Goal: Information Seeking & Learning: Learn about a topic

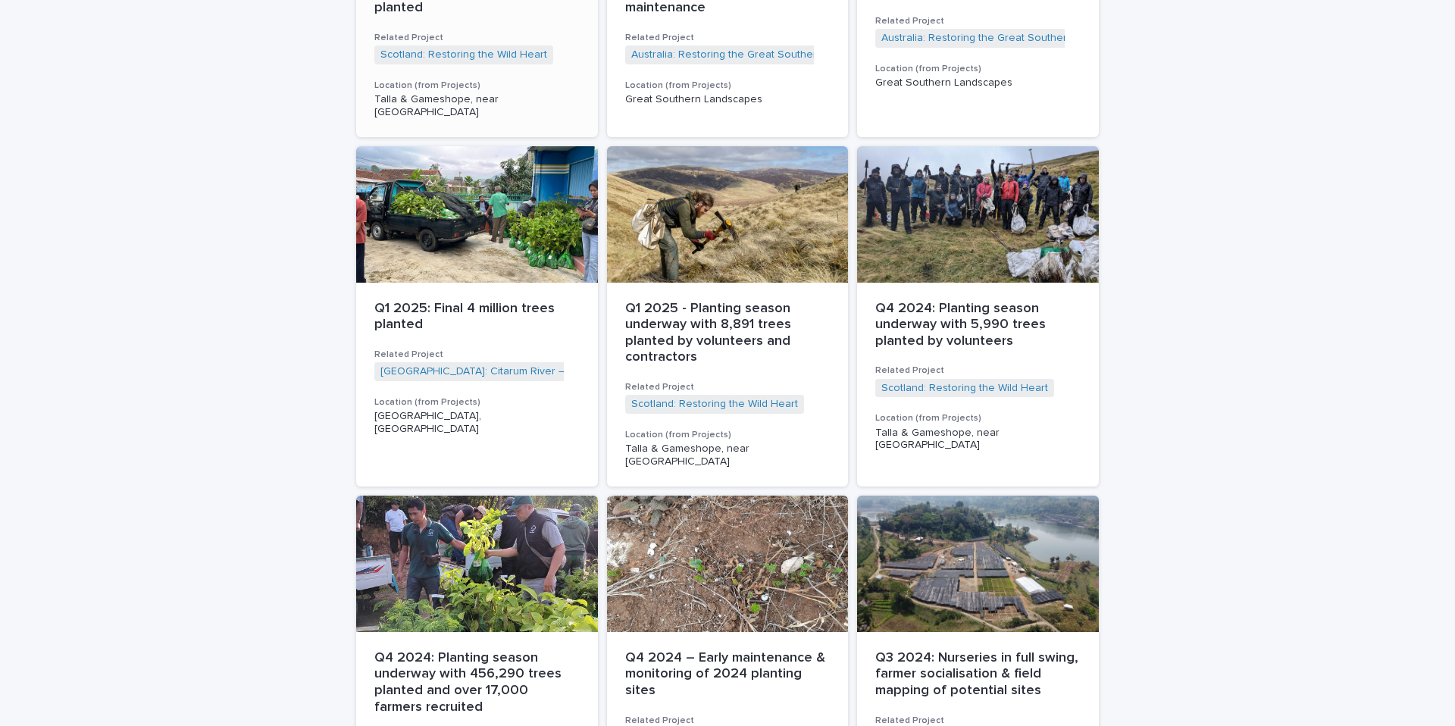
scroll to position [315, 0]
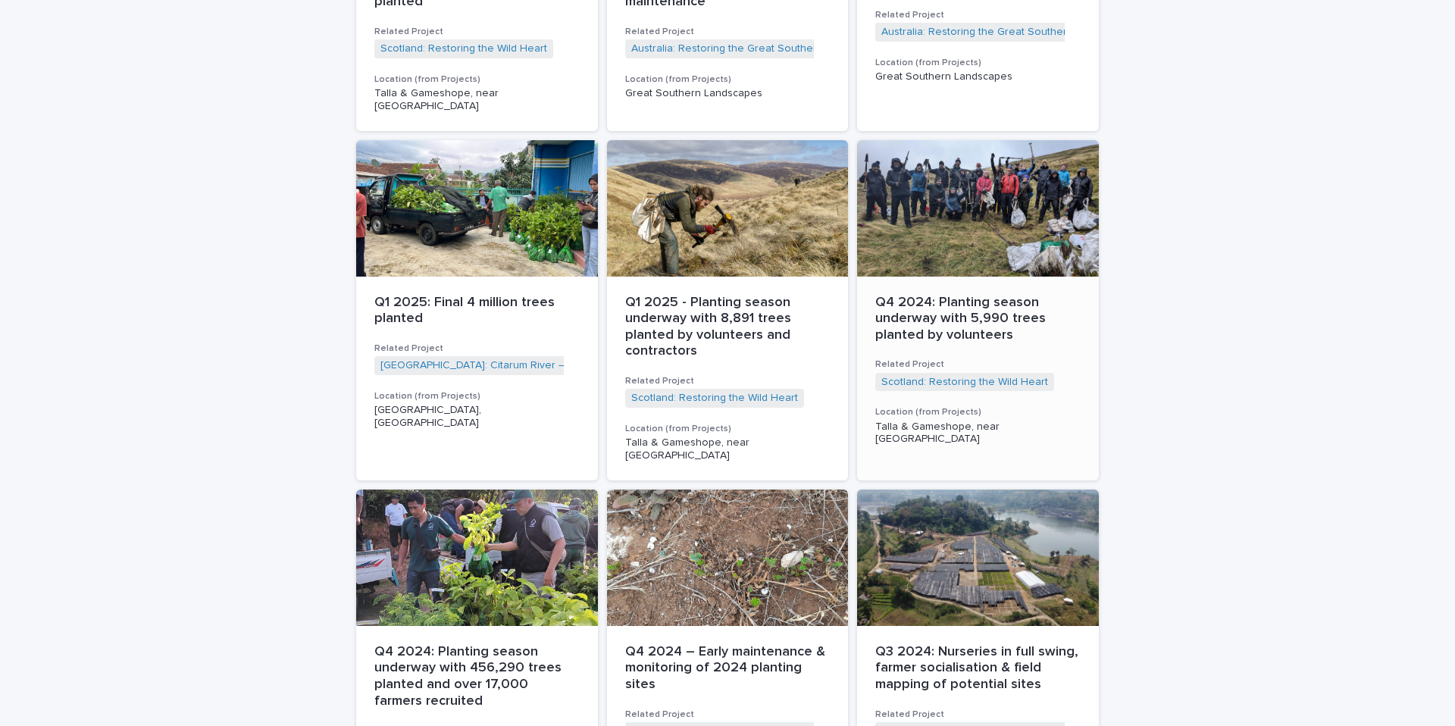
click at [986, 301] on p "Q4 2024: Planting season underway with 5,990 trees planted by volunteers" at bounding box center [977, 319] width 205 height 49
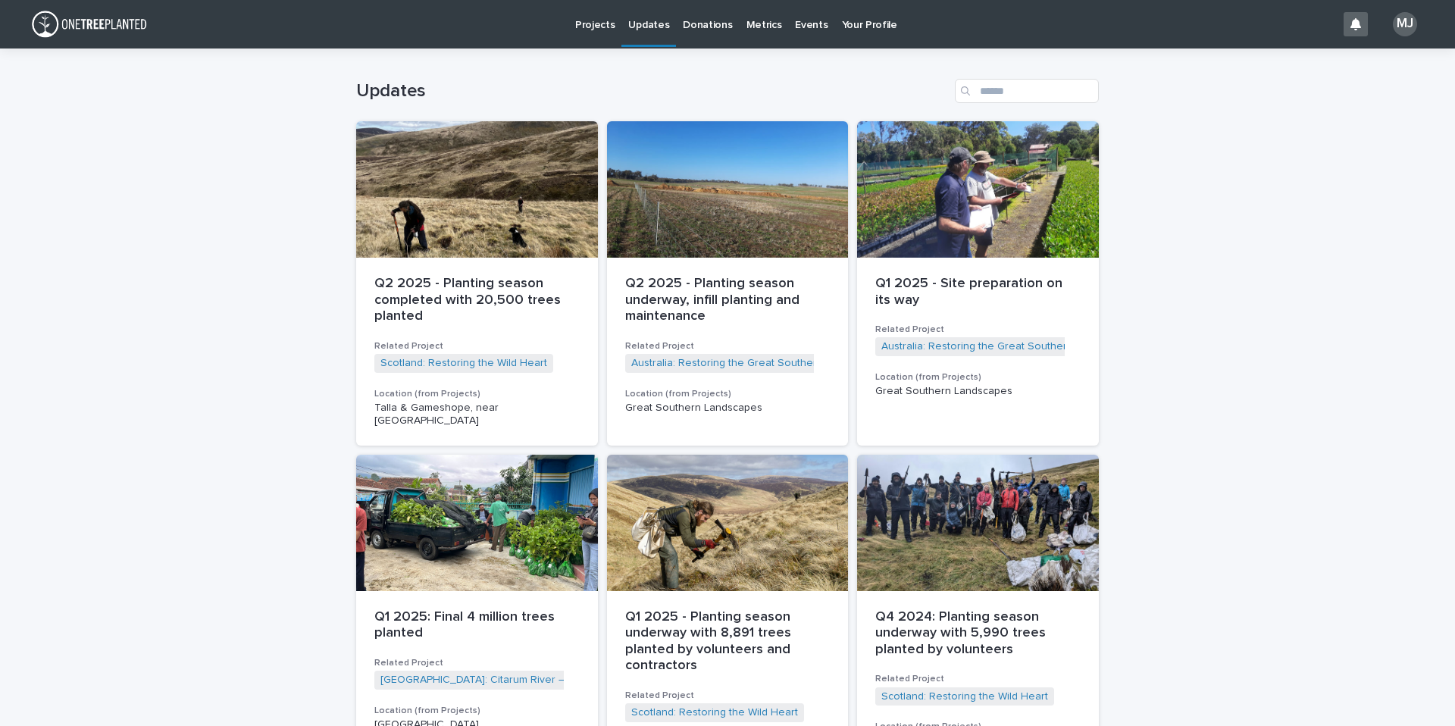
click at [591, 27] on p "Projects" at bounding box center [595, 16] width 40 height 32
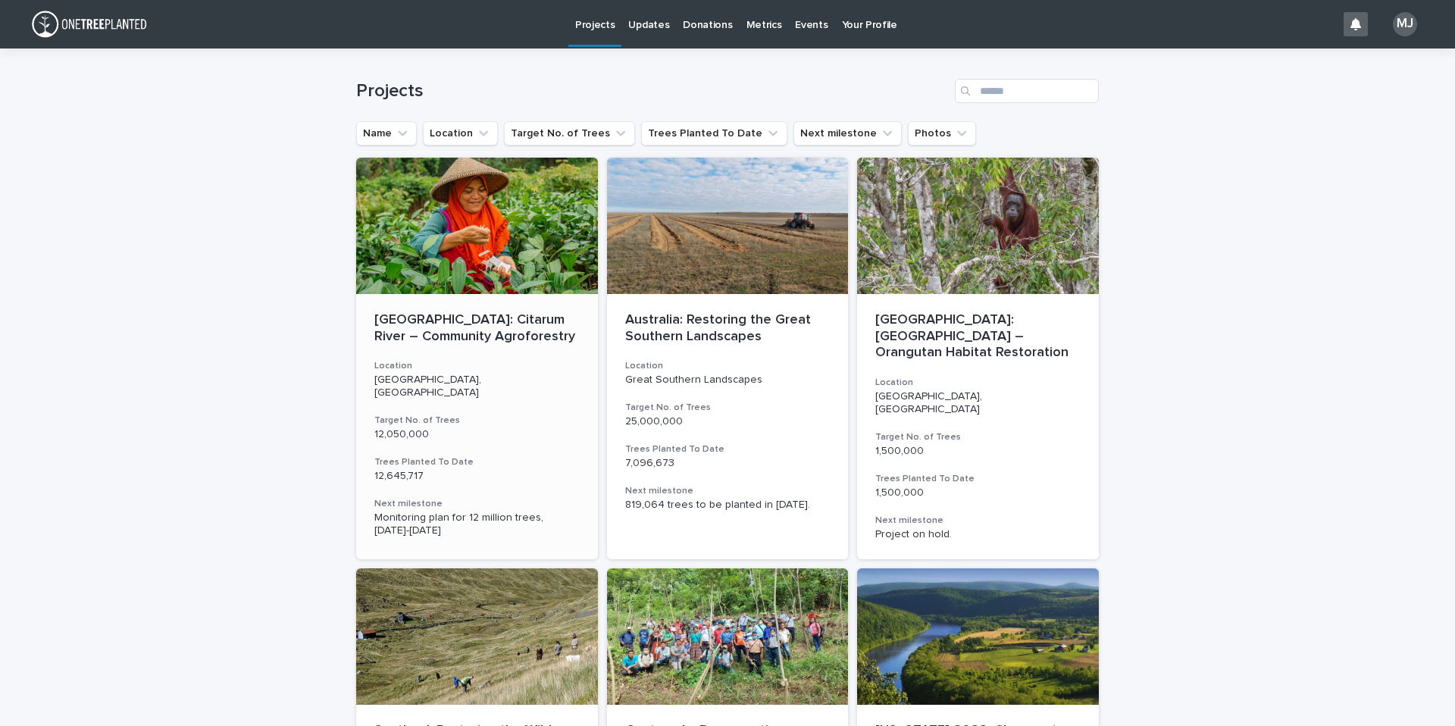
click at [454, 330] on p "[GEOGRAPHIC_DATA]: Citarum River – Community Agroforestry" at bounding box center [476, 328] width 205 height 33
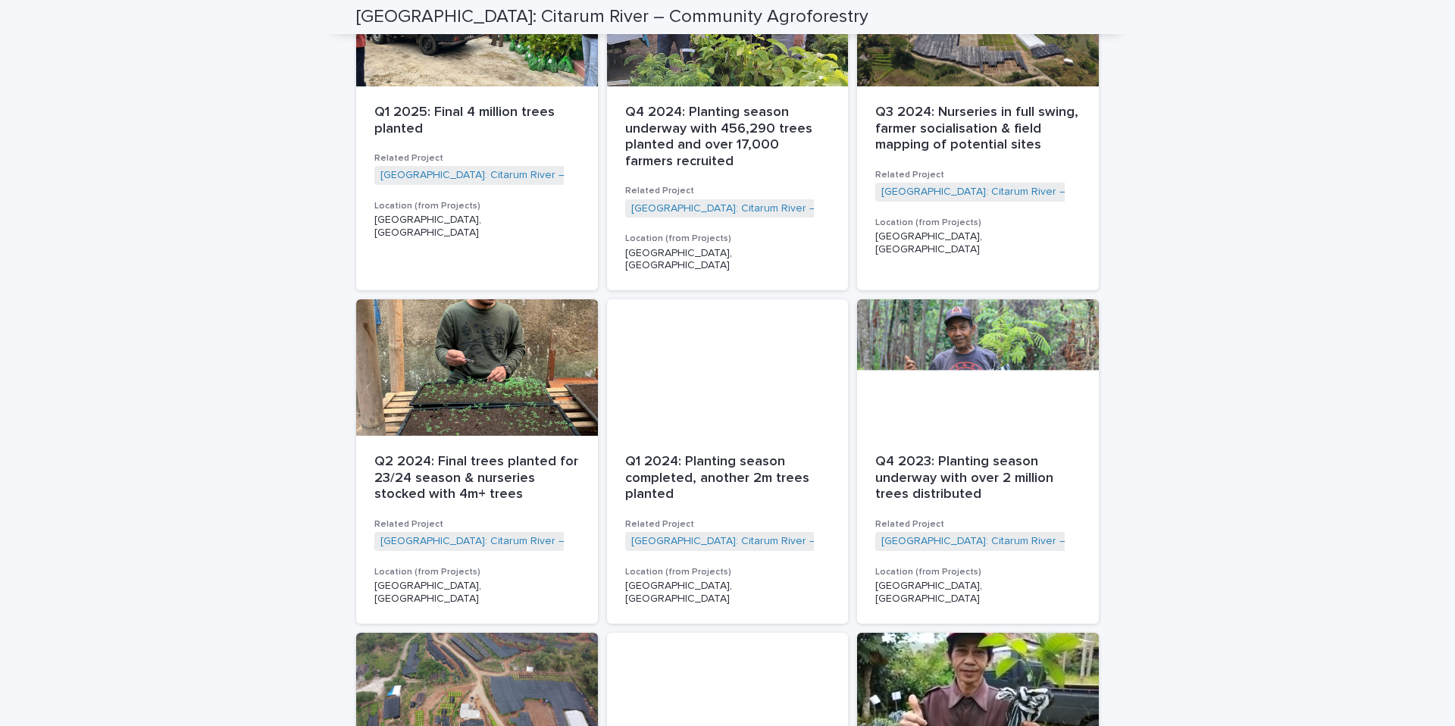
scroll to position [1933, 0]
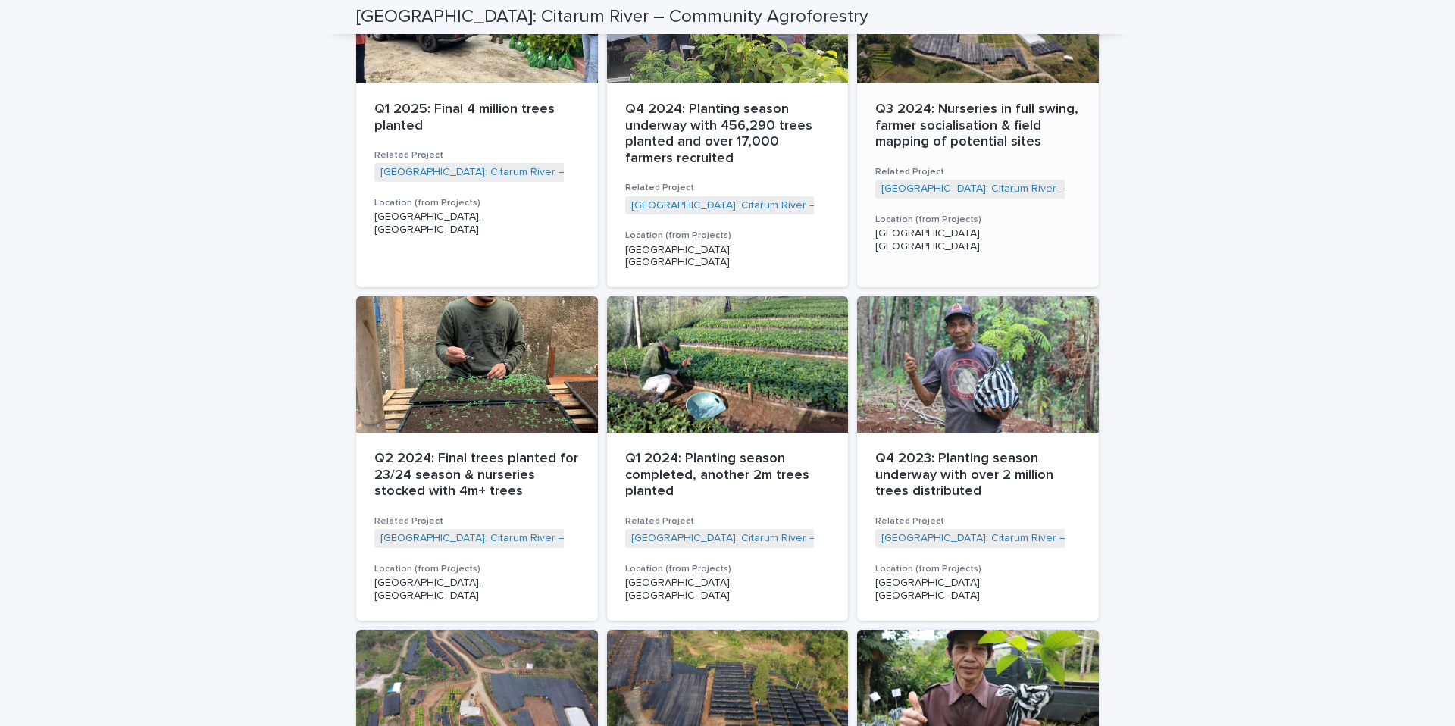
click at [919, 124] on p "Q3 2024: Nurseries in full swing, farmer socialisation & field mapping of poten…" at bounding box center [977, 126] width 205 height 49
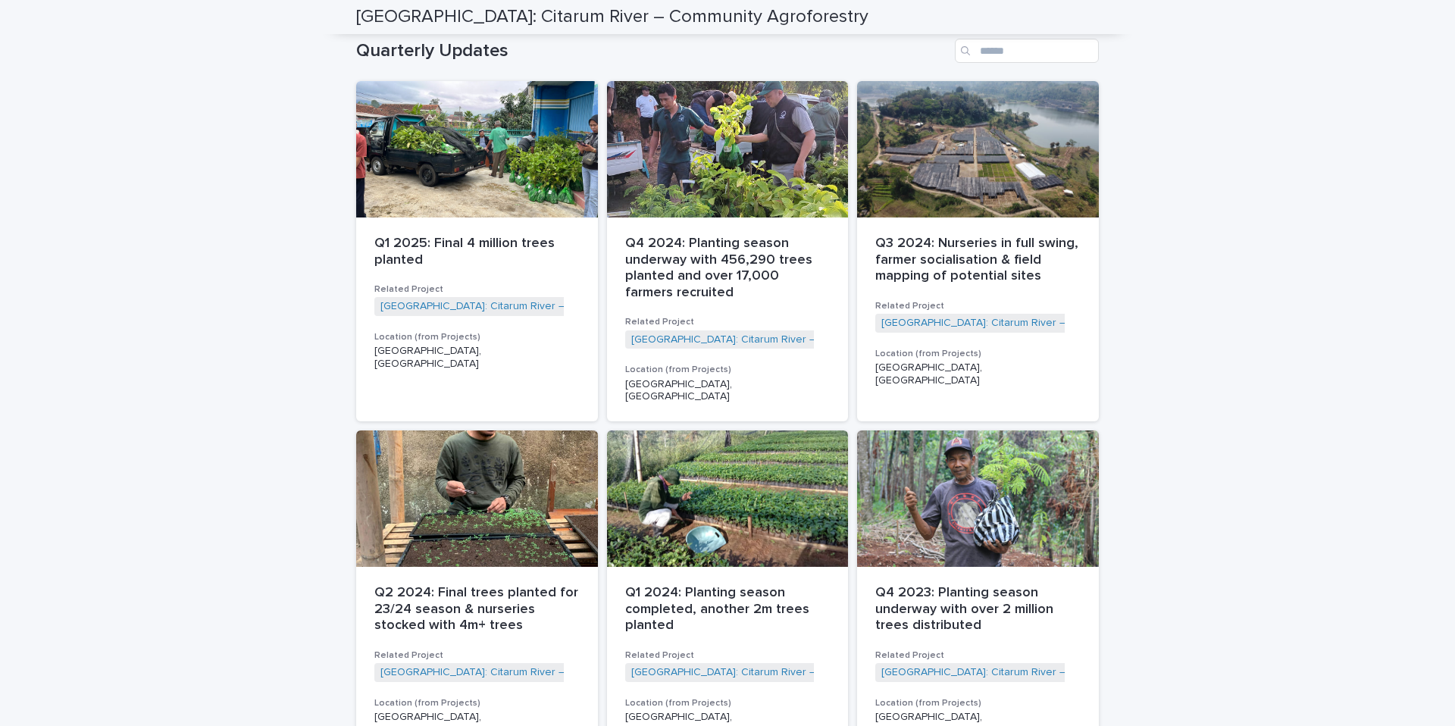
scroll to position [1801, 0]
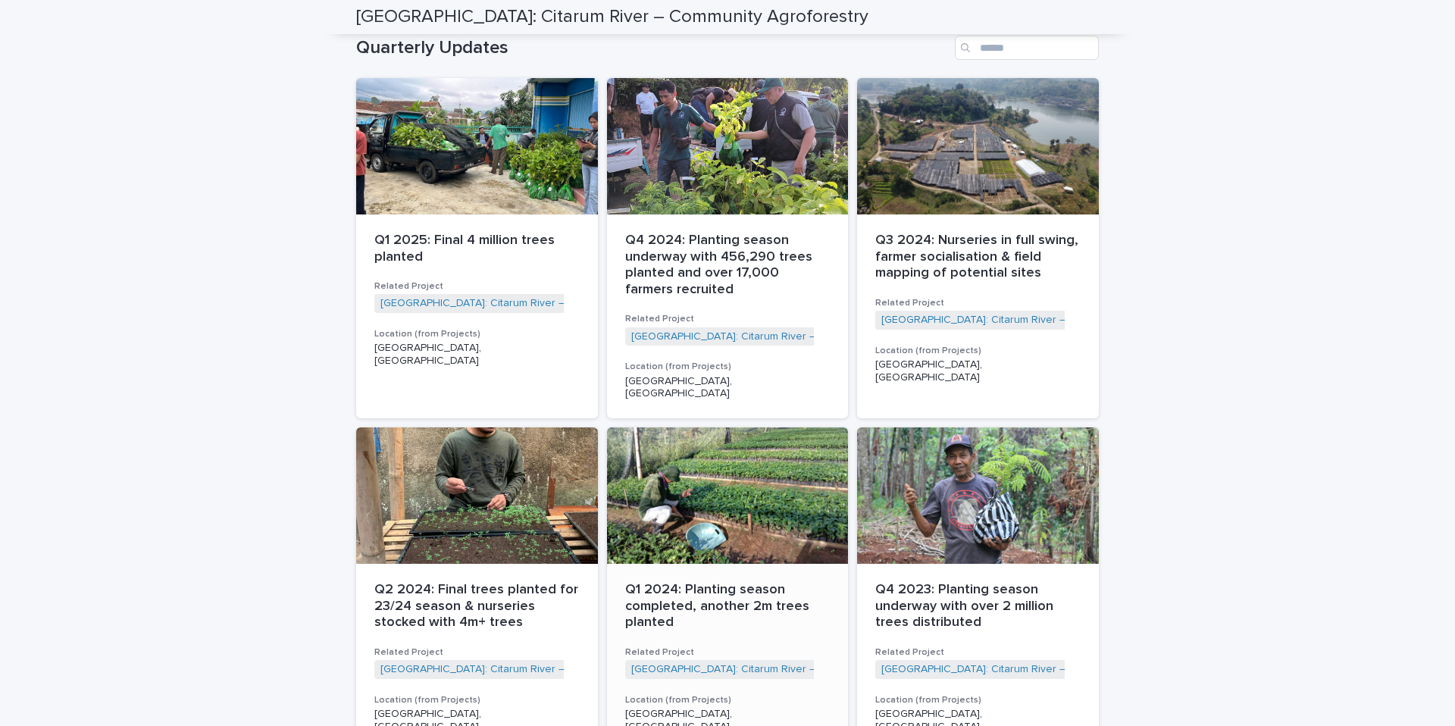
click at [696, 584] on p "Q1 2024: Planting season completed, another 2m trees planted" at bounding box center [727, 606] width 205 height 49
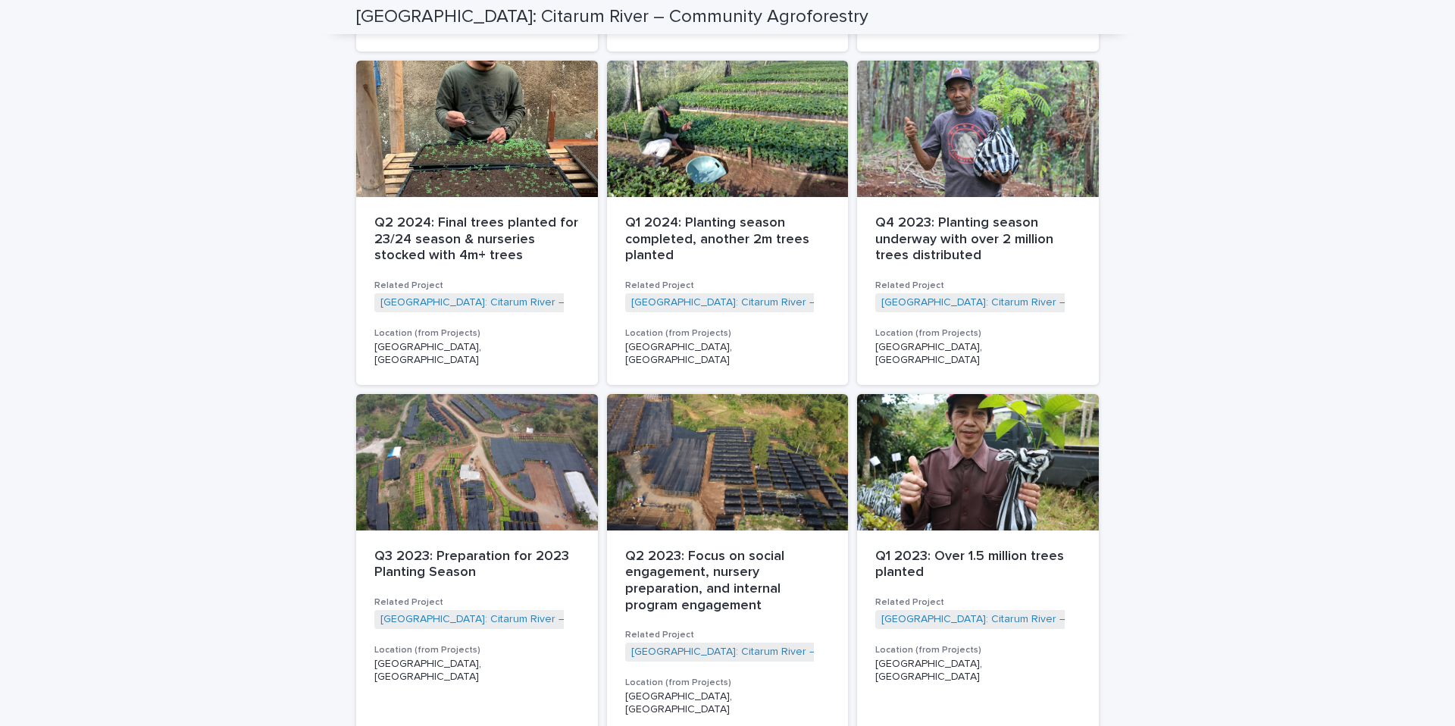
scroll to position [2189, 0]
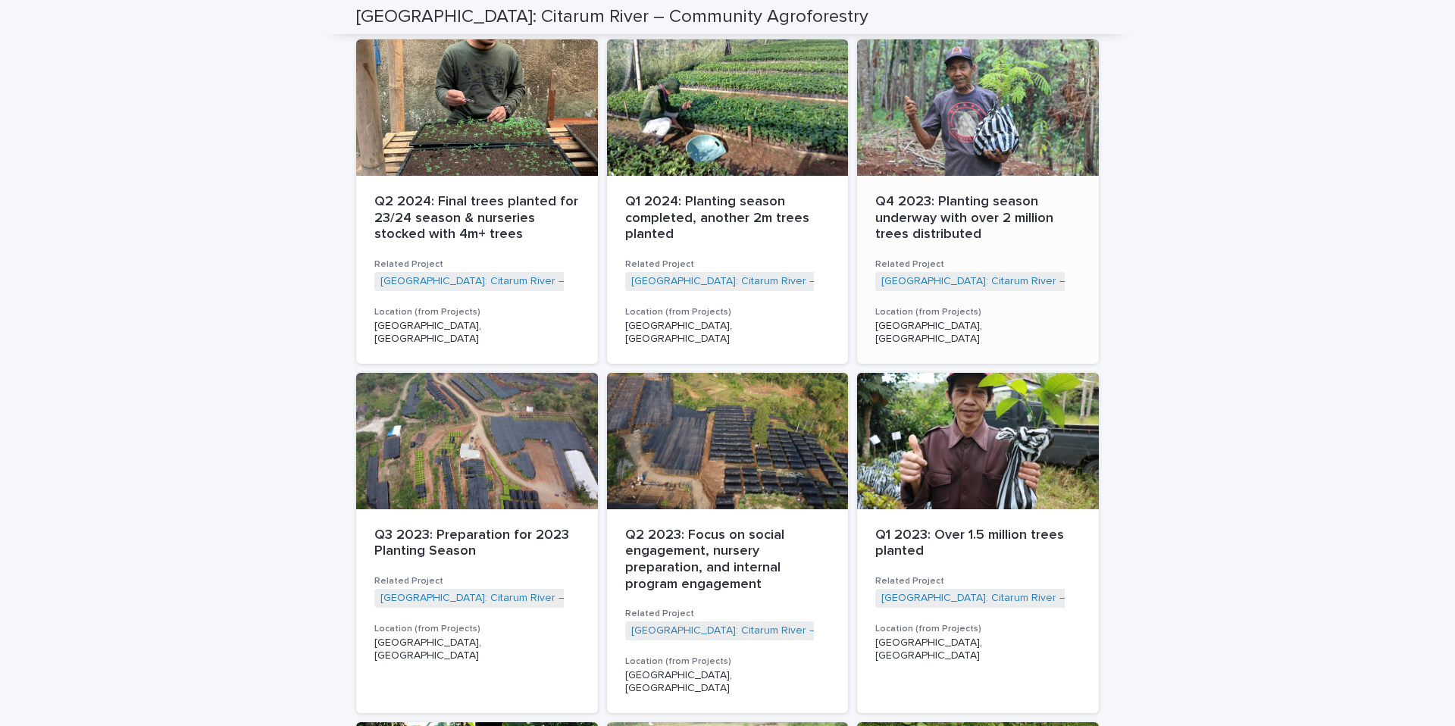
click at [963, 211] on p "Q4 2023: Planting season underway with over 2 million trees distributed" at bounding box center [977, 218] width 205 height 49
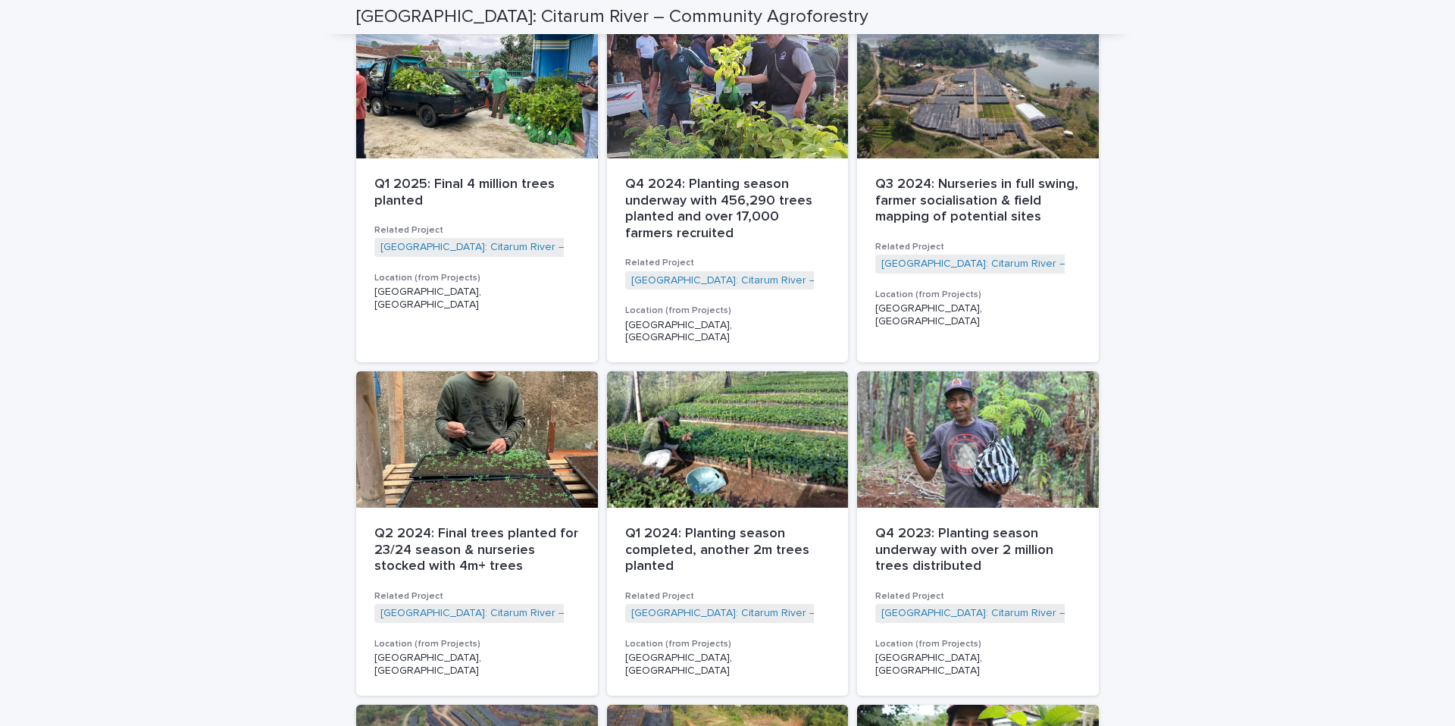
scroll to position [1861, 0]
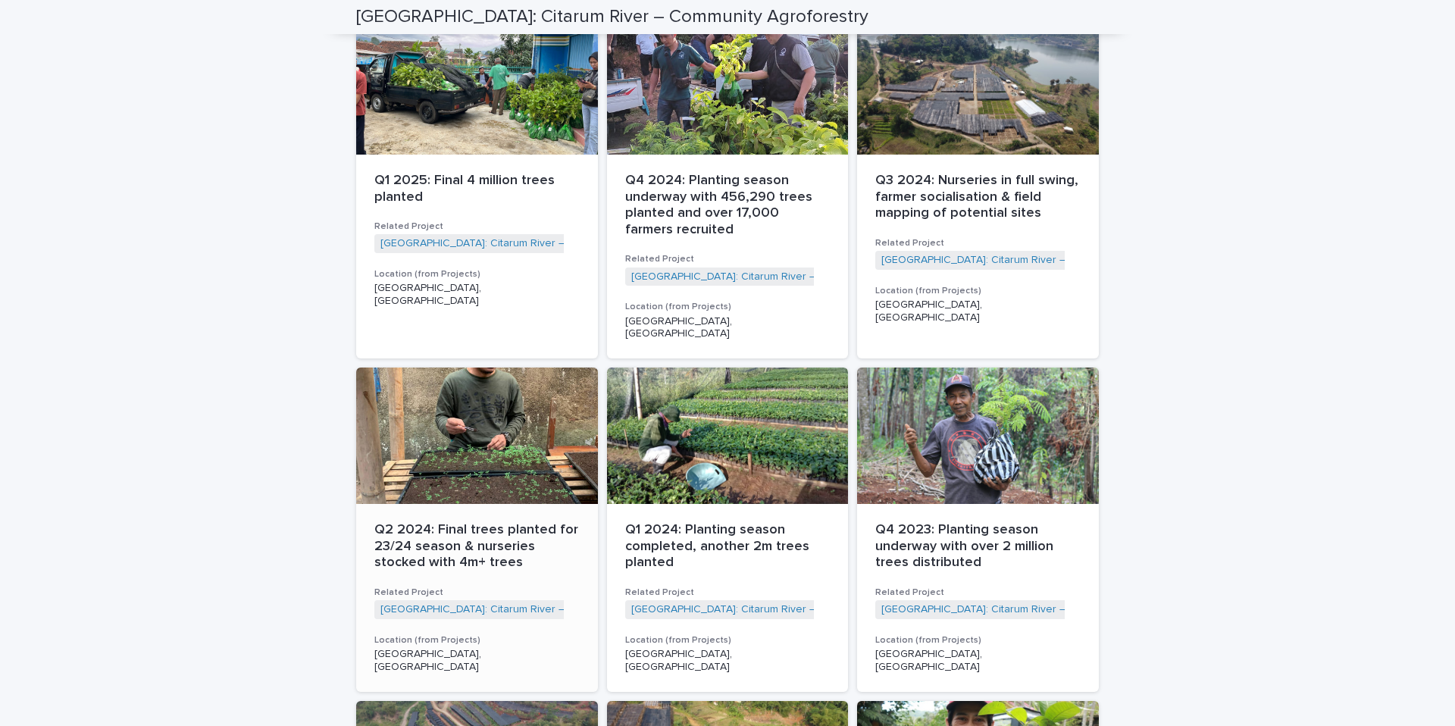
click at [431, 522] on p "Q2 2024: Final trees planted for 23/24 season & nurseries stocked with 4m+ trees" at bounding box center [476, 546] width 205 height 49
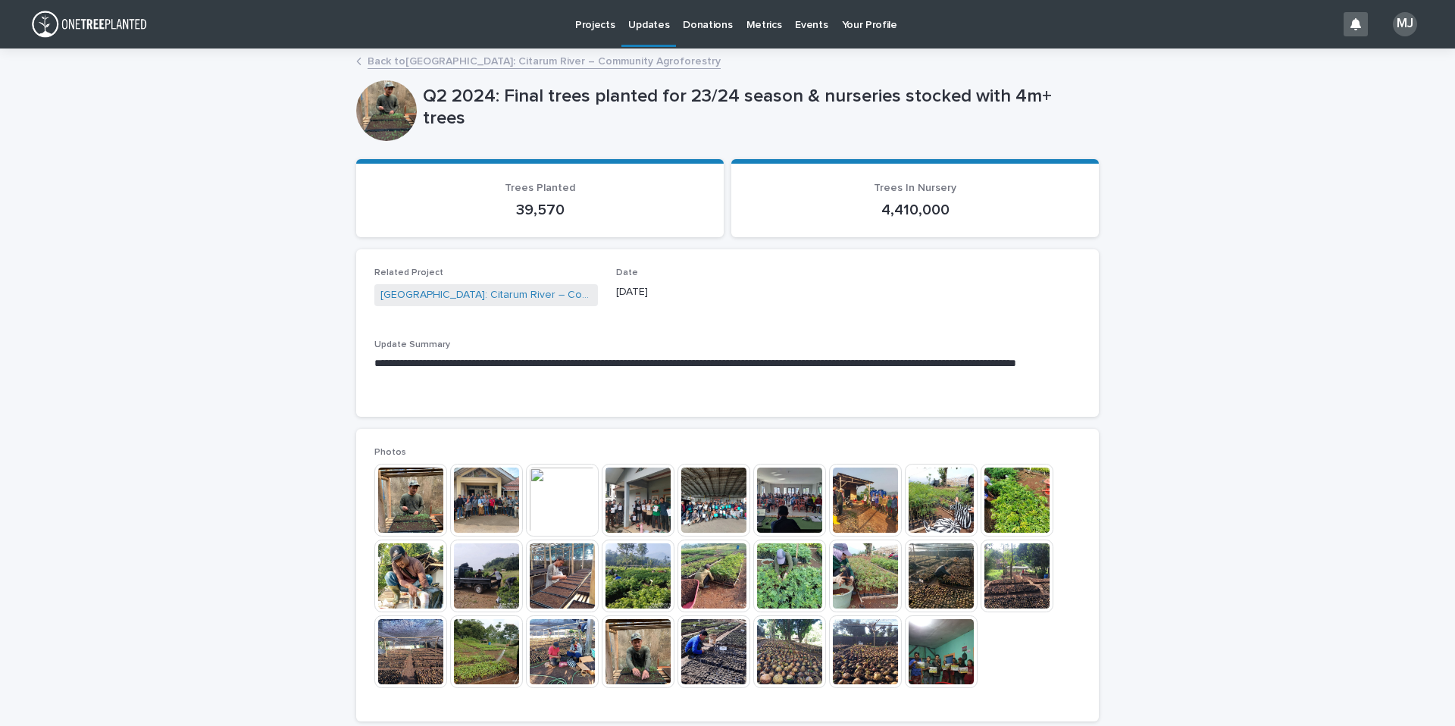
click at [761, 26] on p "Metrics" at bounding box center [764, 16] width 36 height 32
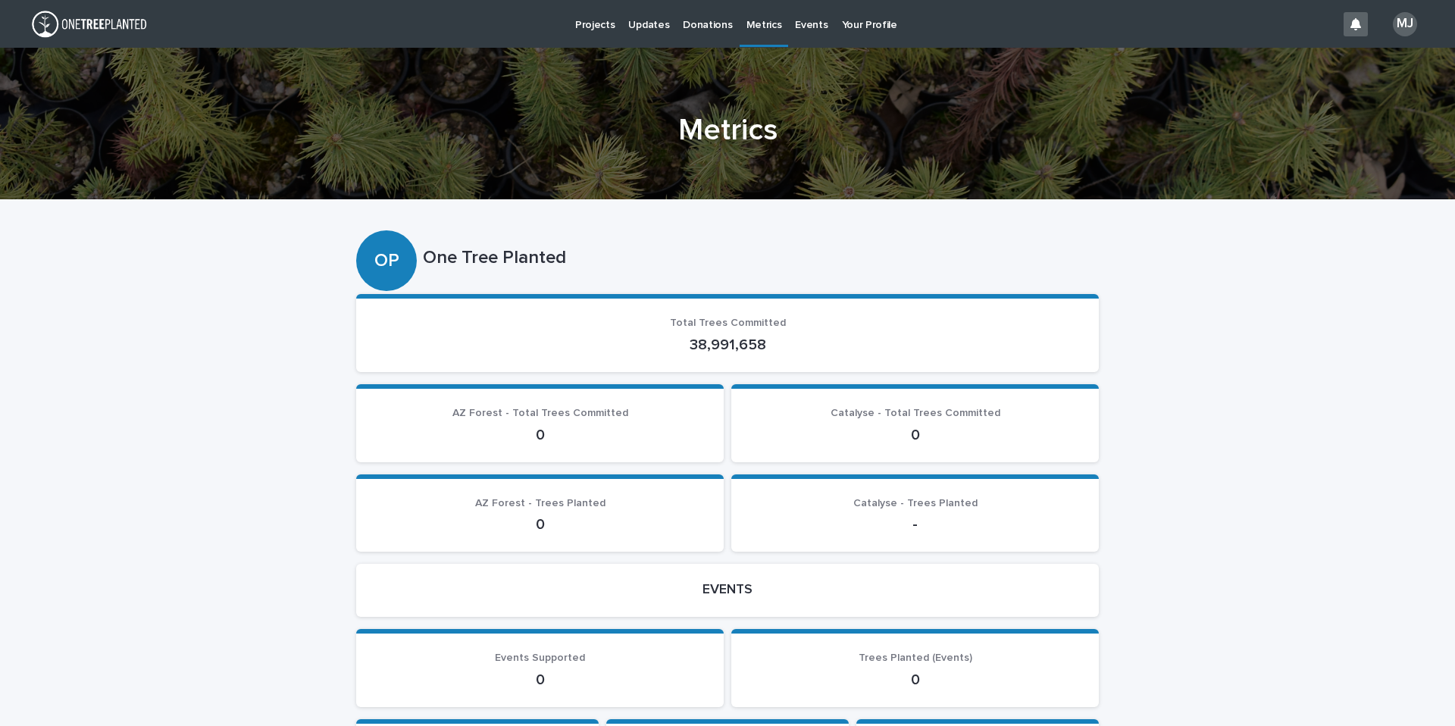
click at [703, 21] on p "Donations" at bounding box center [707, 16] width 49 height 32
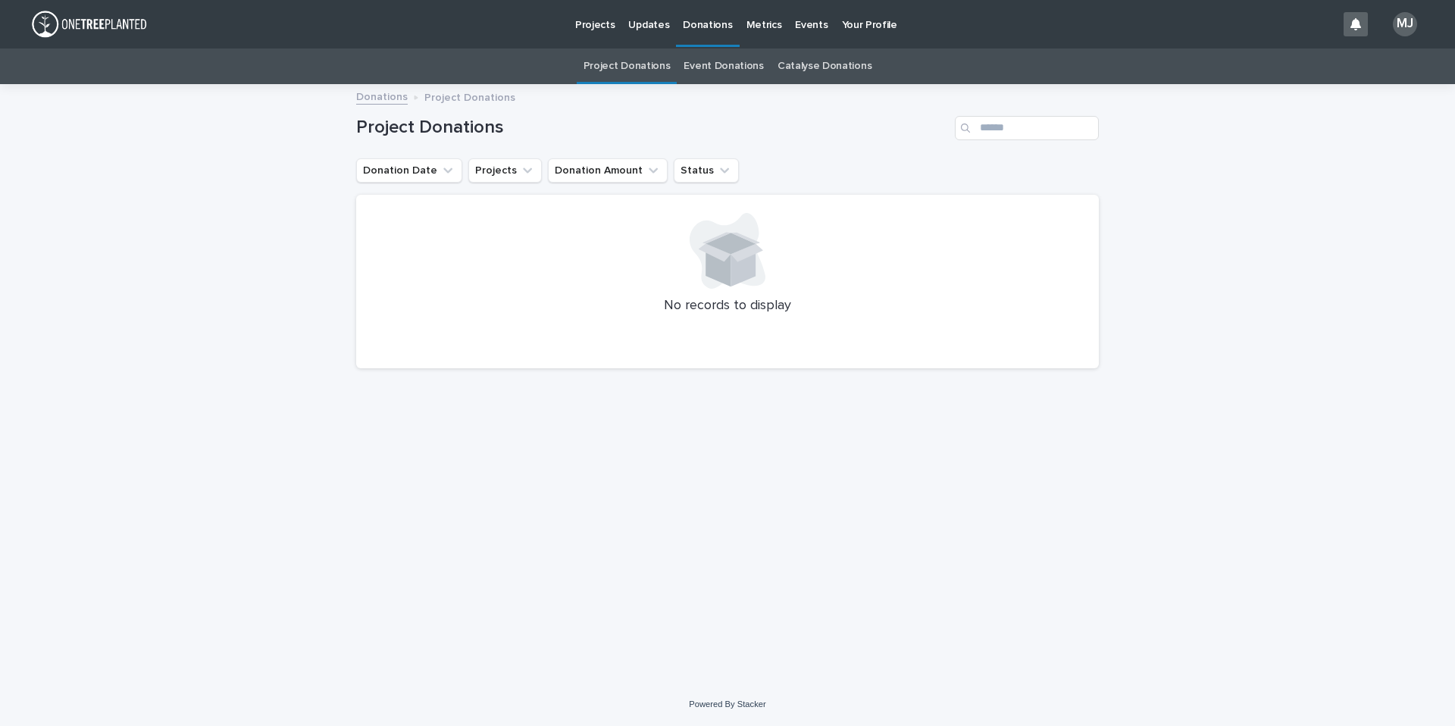
click at [646, 24] on p "Updates" at bounding box center [648, 16] width 41 height 32
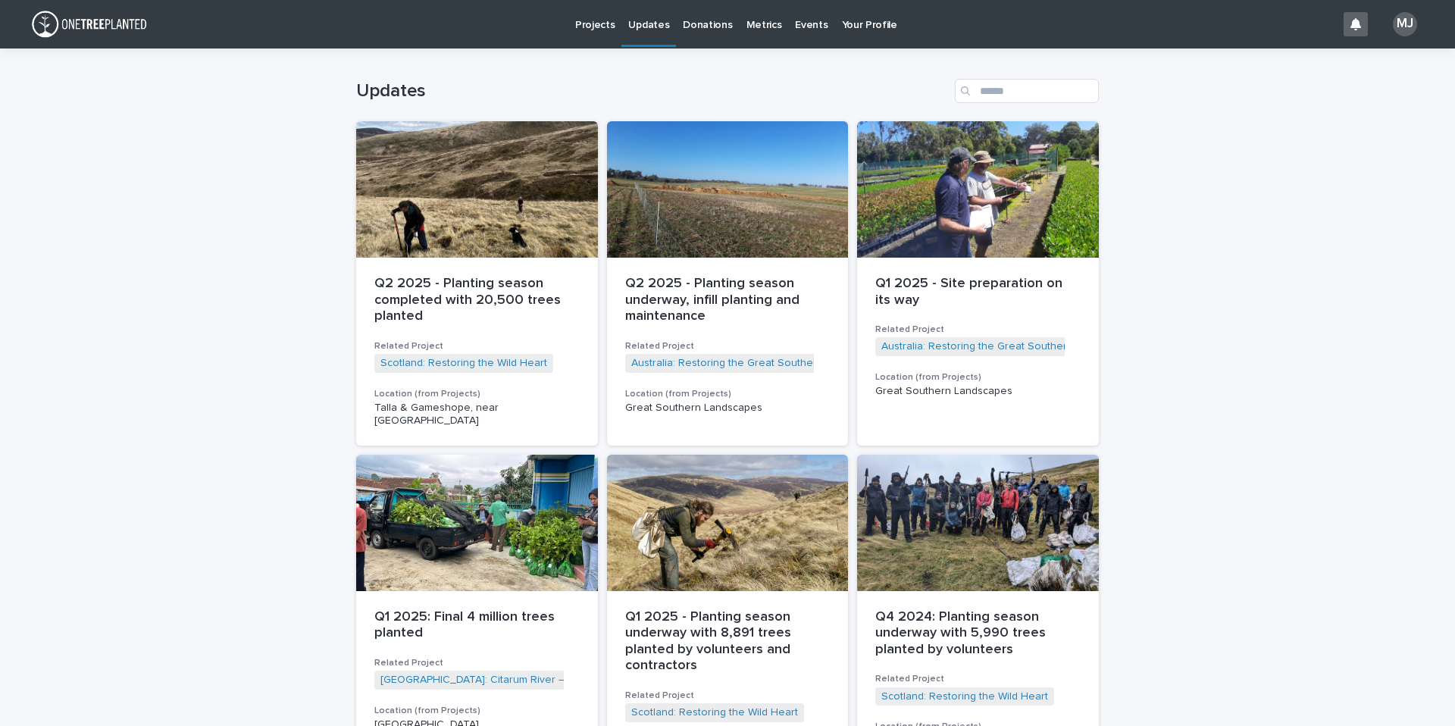
click at [866, 25] on p "Your Profile" at bounding box center [869, 16] width 55 height 32
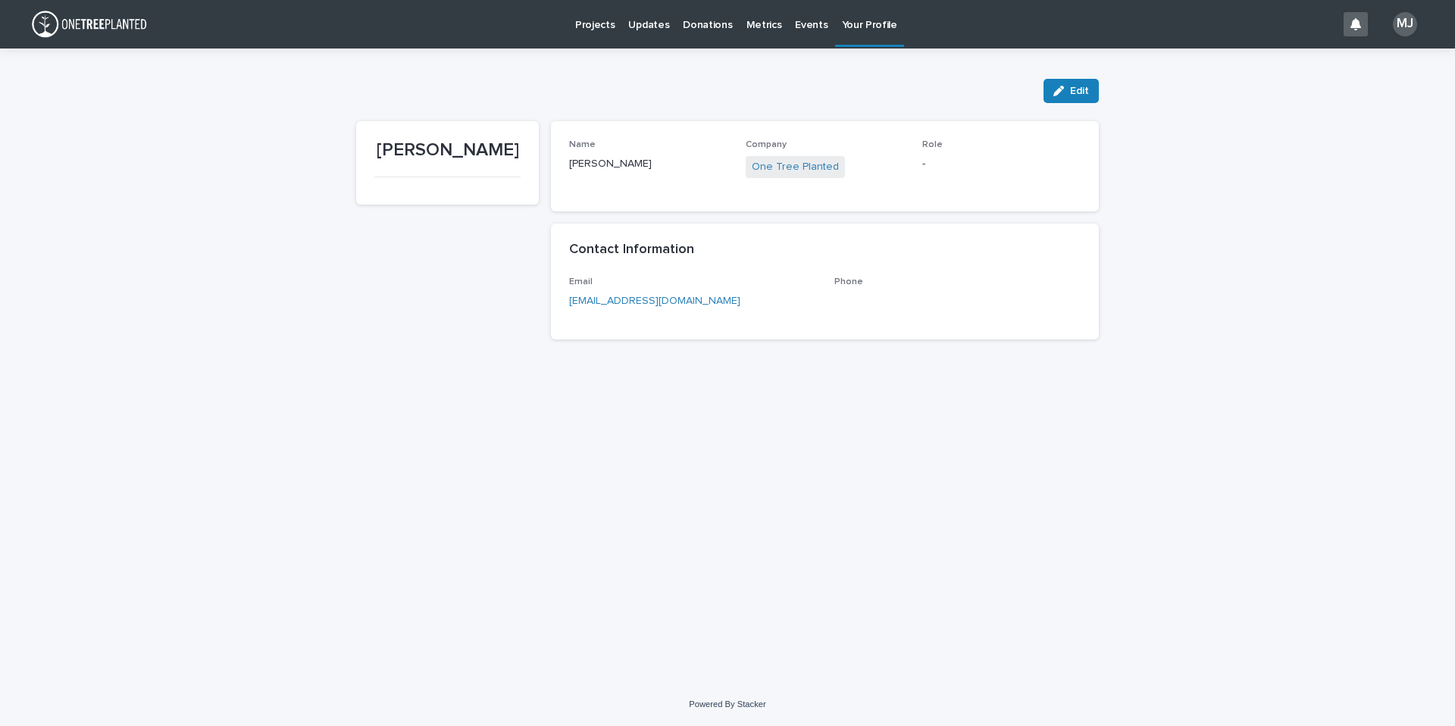
click at [574, 24] on div "Projects" at bounding box center [595, 16] width 54 height 32
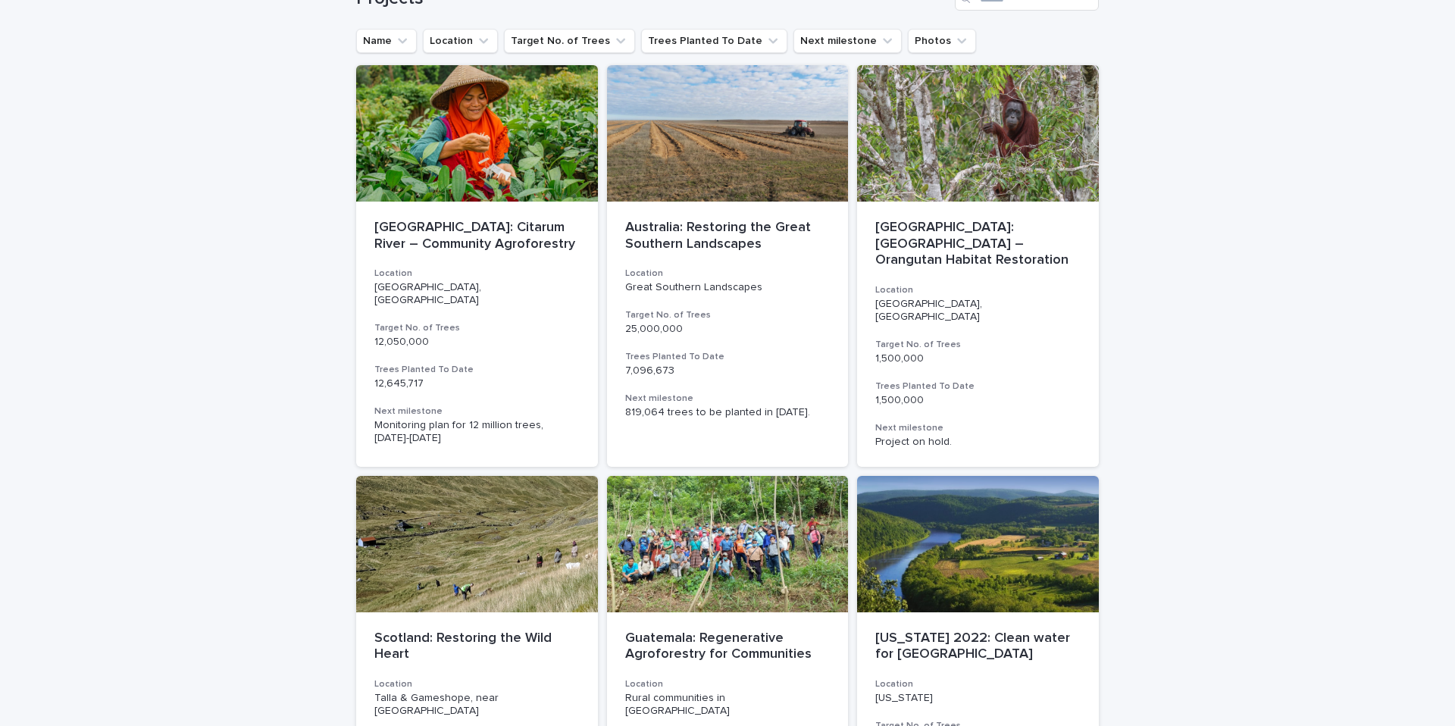
scroll to position [77, 0]
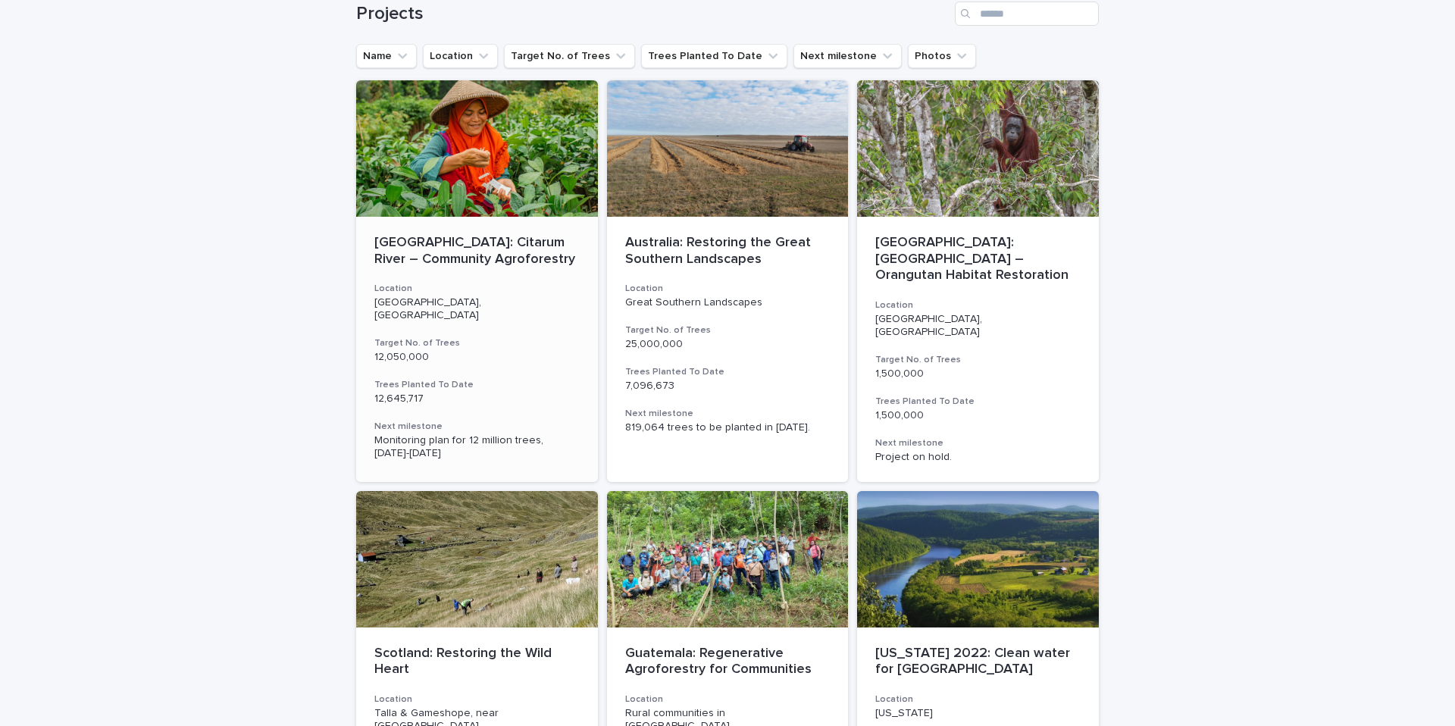
click at [472, 249] on p "[GEOGRAPHIC_DATA]: Citarum River – Community Agroforestry" at bounding box center [476, 251] width 205 height 33
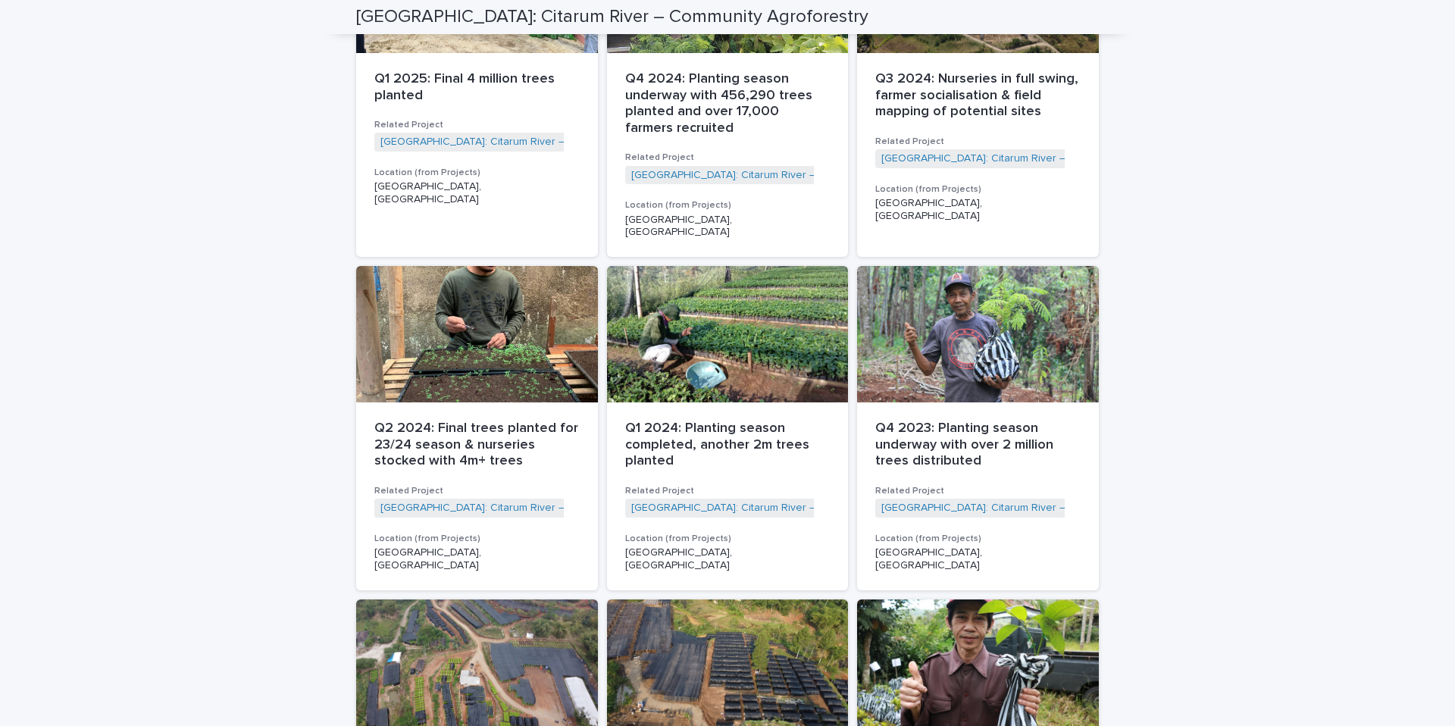
scroll to position [1967, 0]
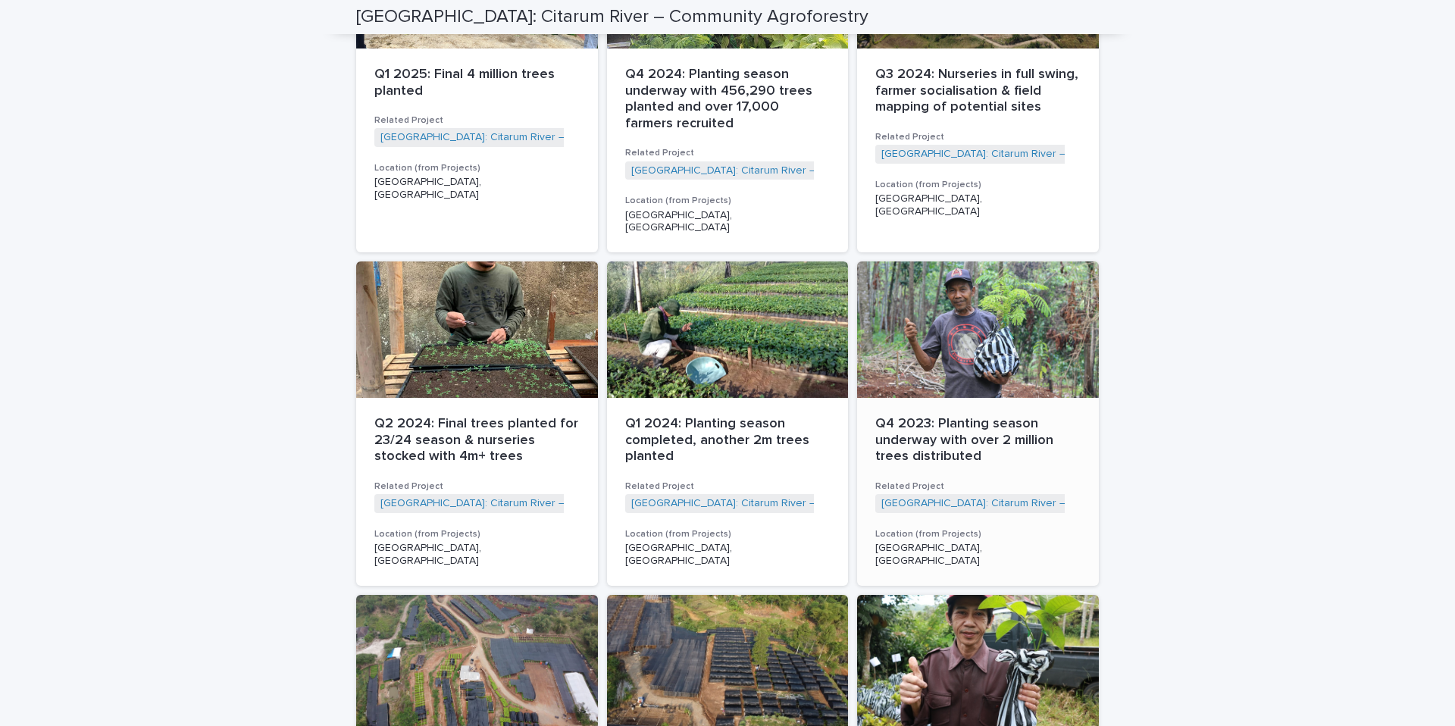
click at [956, 421] on p "Q4 2023: Planting season underway with over 2 million trees distributed" at bounding box center [977, 440] width 205 height 49
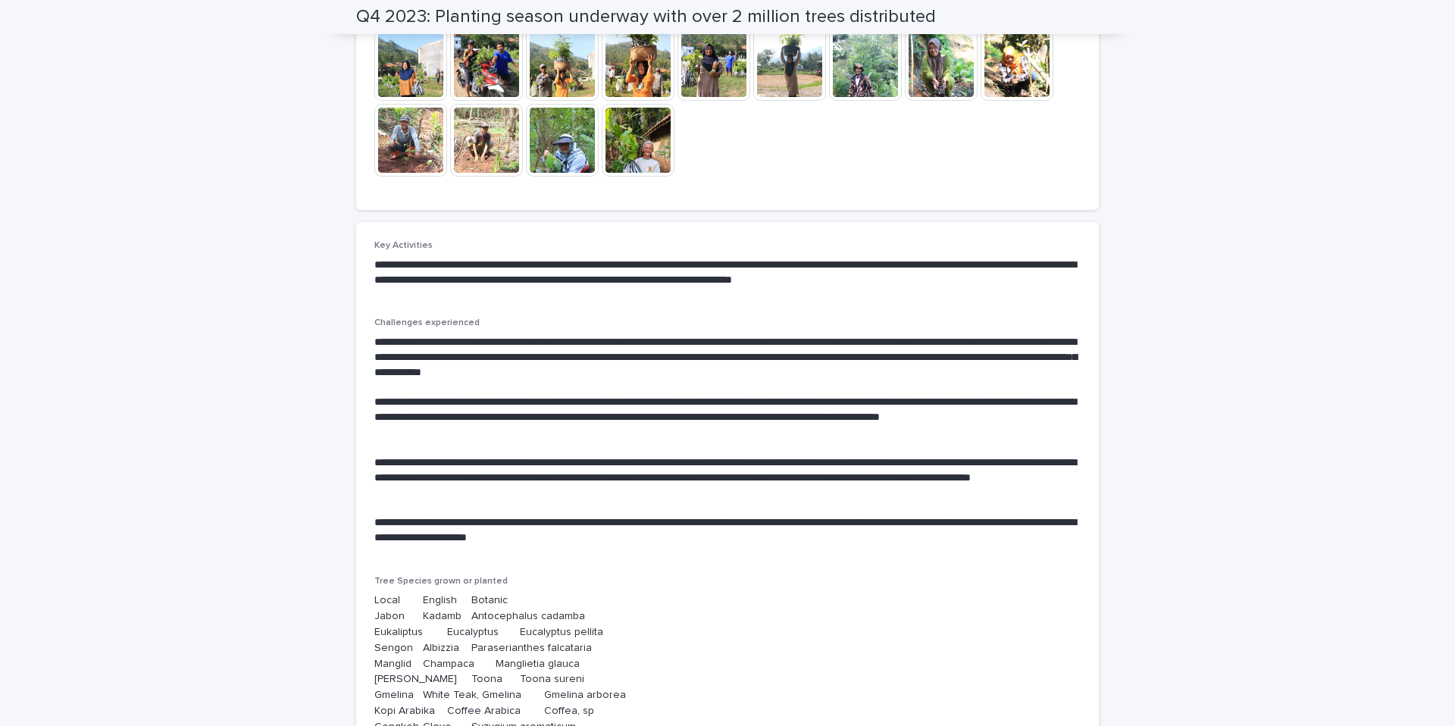
scroll to position [501, 0]
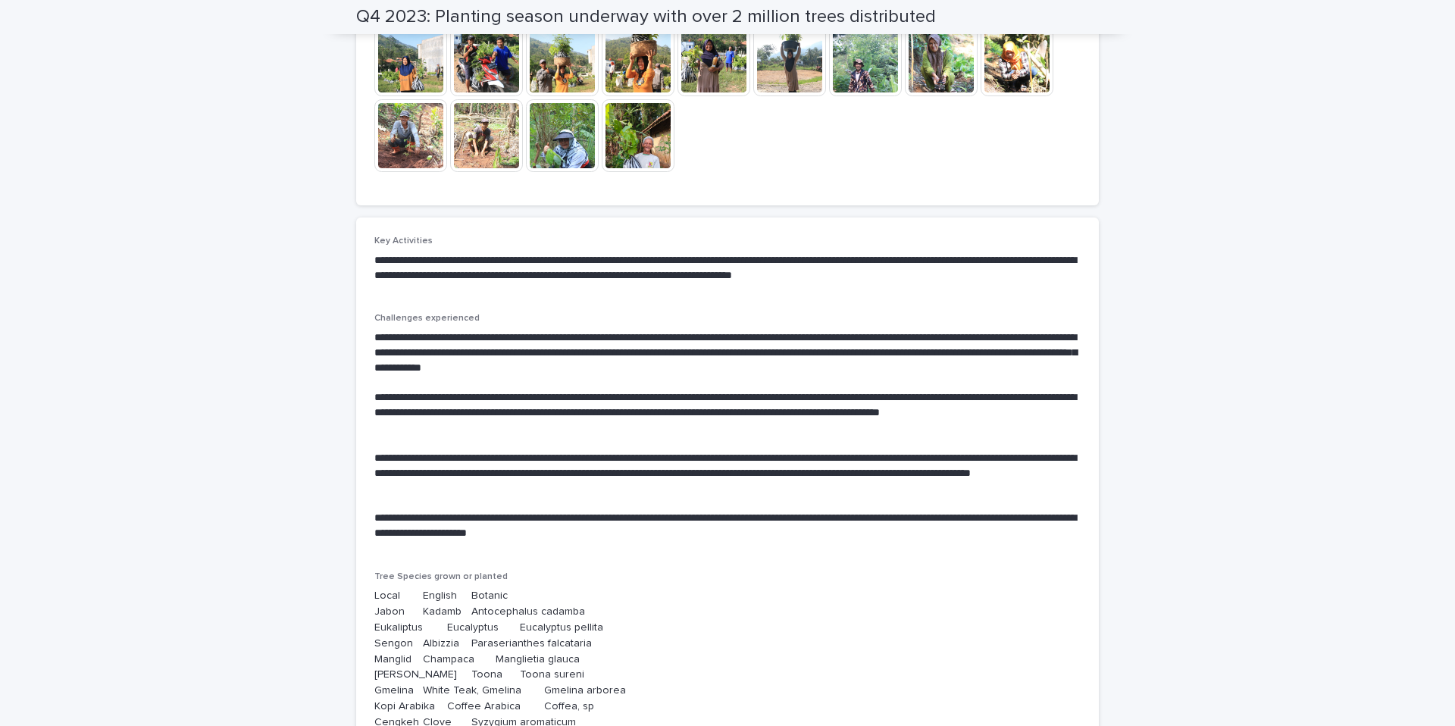
click at [775, 404] on p "**********" at bounding box center [727, 412] width 706 height 45
drag, startPoint x: 976, startPoint y: 337, endPoint x: 480, endPoint y: 353, distance: 496.7
click at [480, 353] on p "**********" at bounding box center [727, 352] width 706 height 45
